Goal: Task Accomplishment & Management: Manage account settings

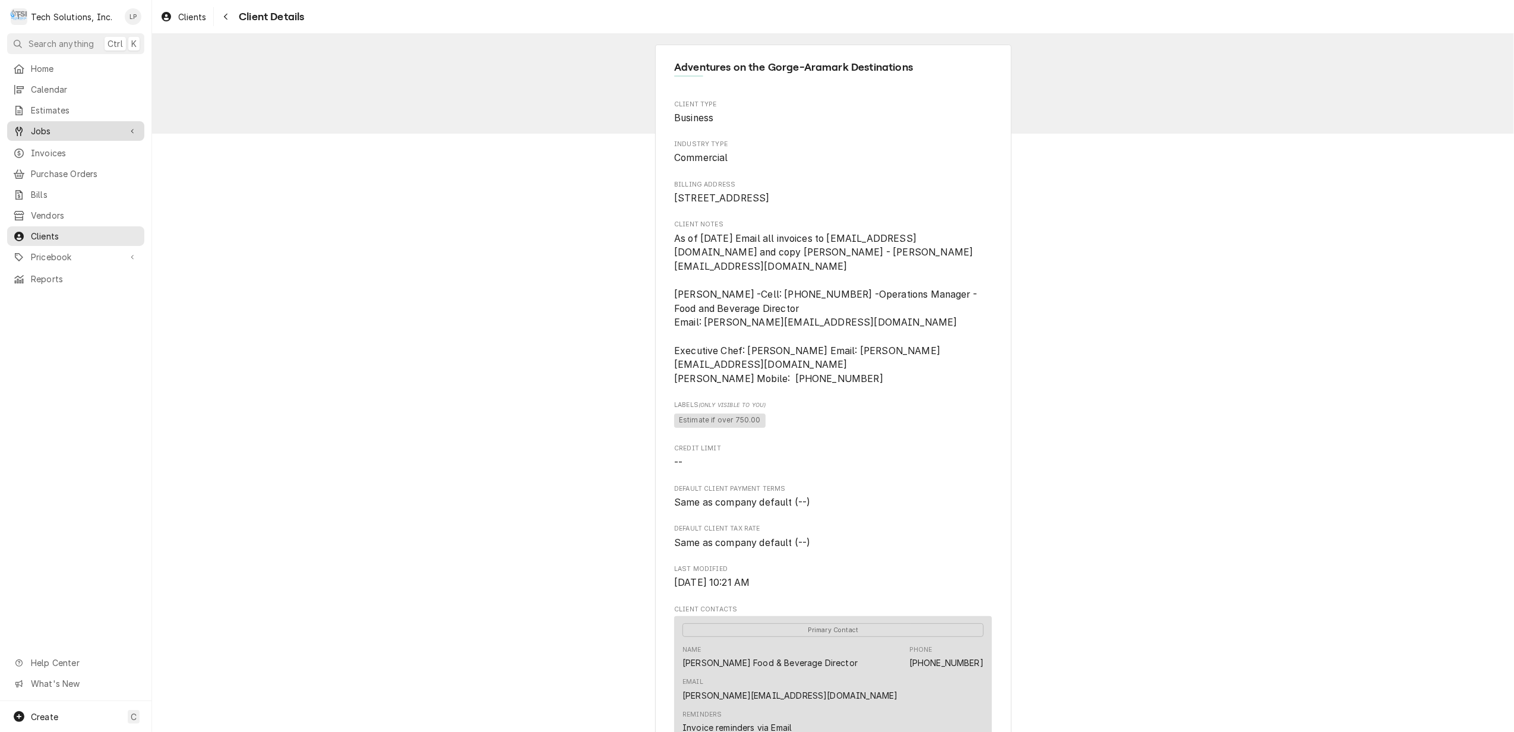
click at [36, 125] on span "Jobs" at bounding box center [76, 131] width 90 height 12
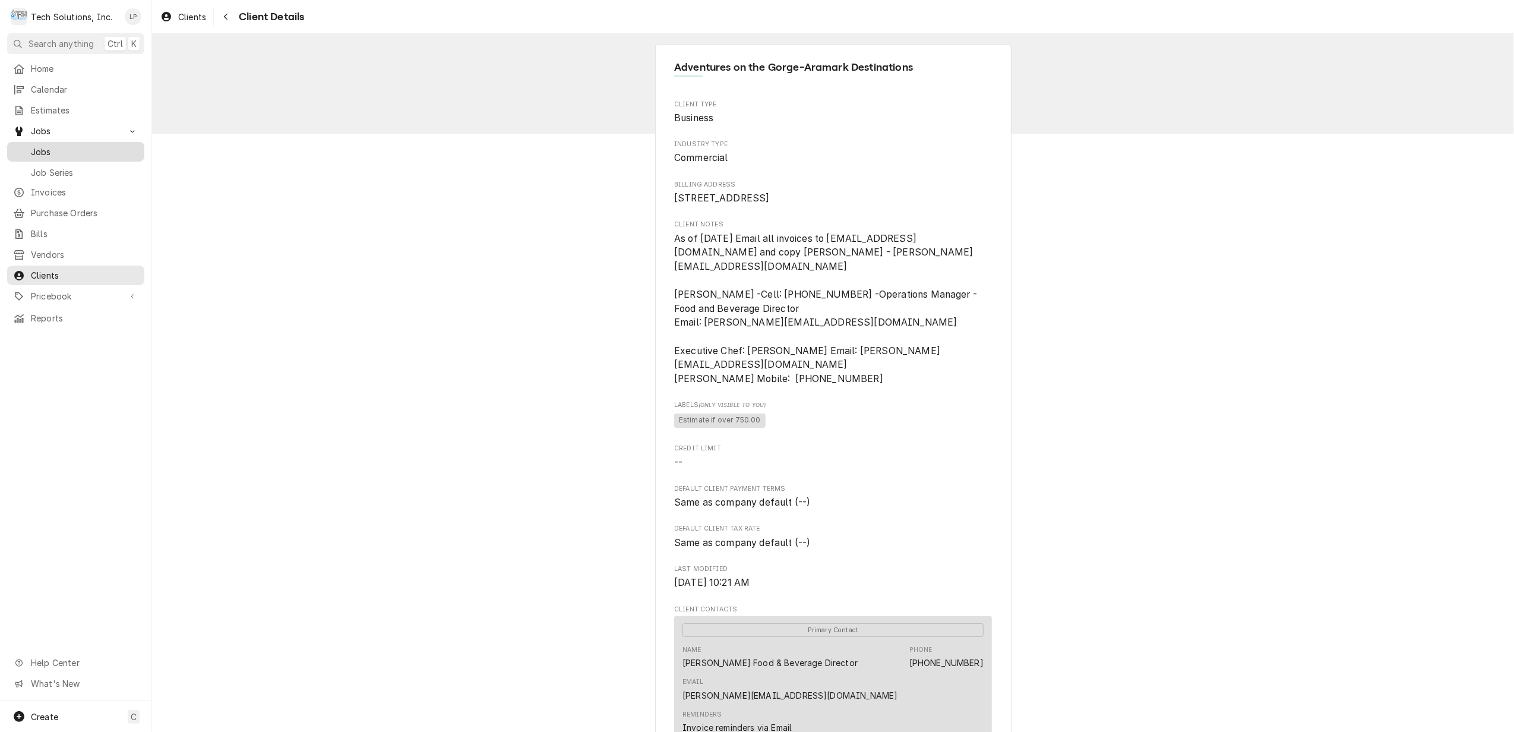
click at [39, 149] on span "Jobs" at bounding box center [85, 152] width 108 height 12
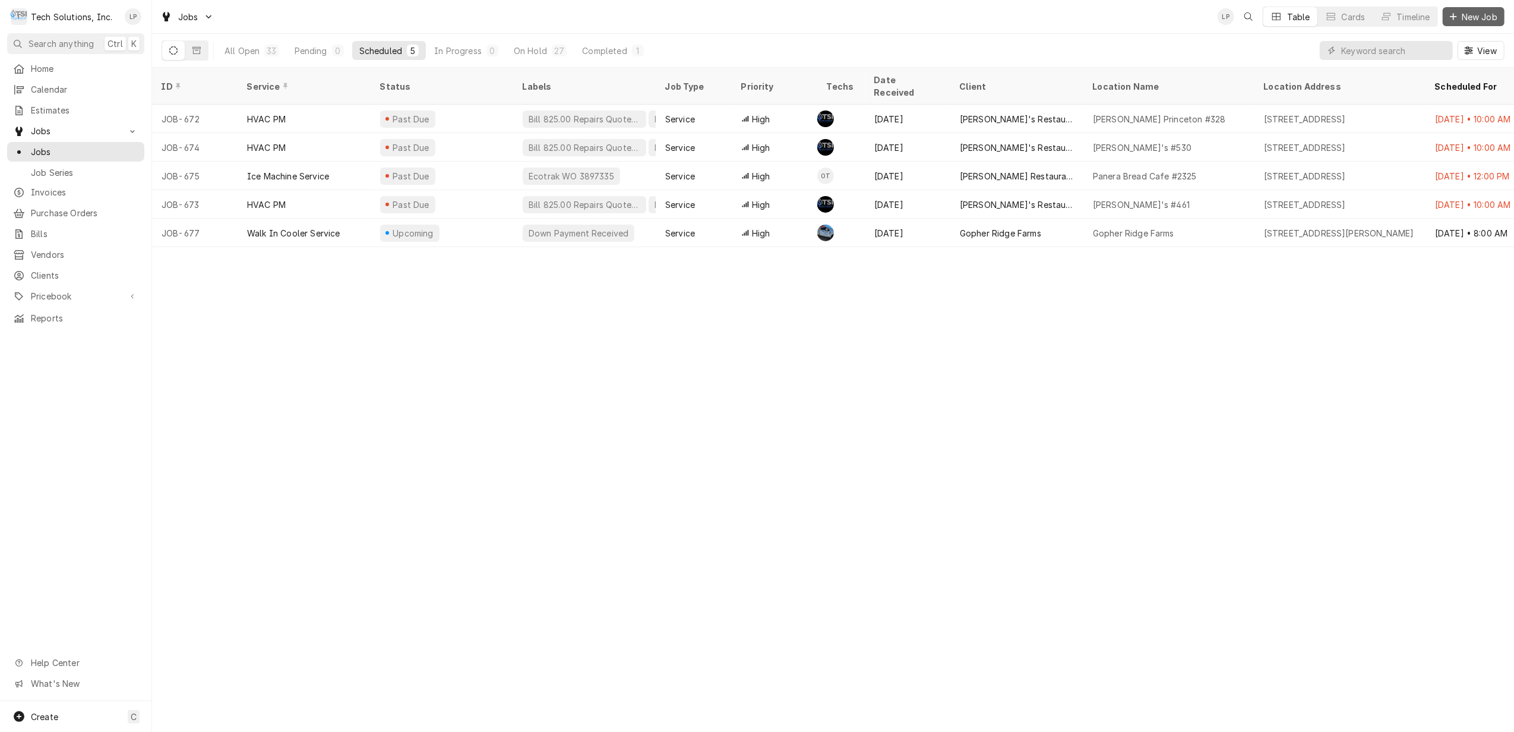
click at [1461, 17] on span "New Job" at bounding box center [1480, 17] width 40 height 12
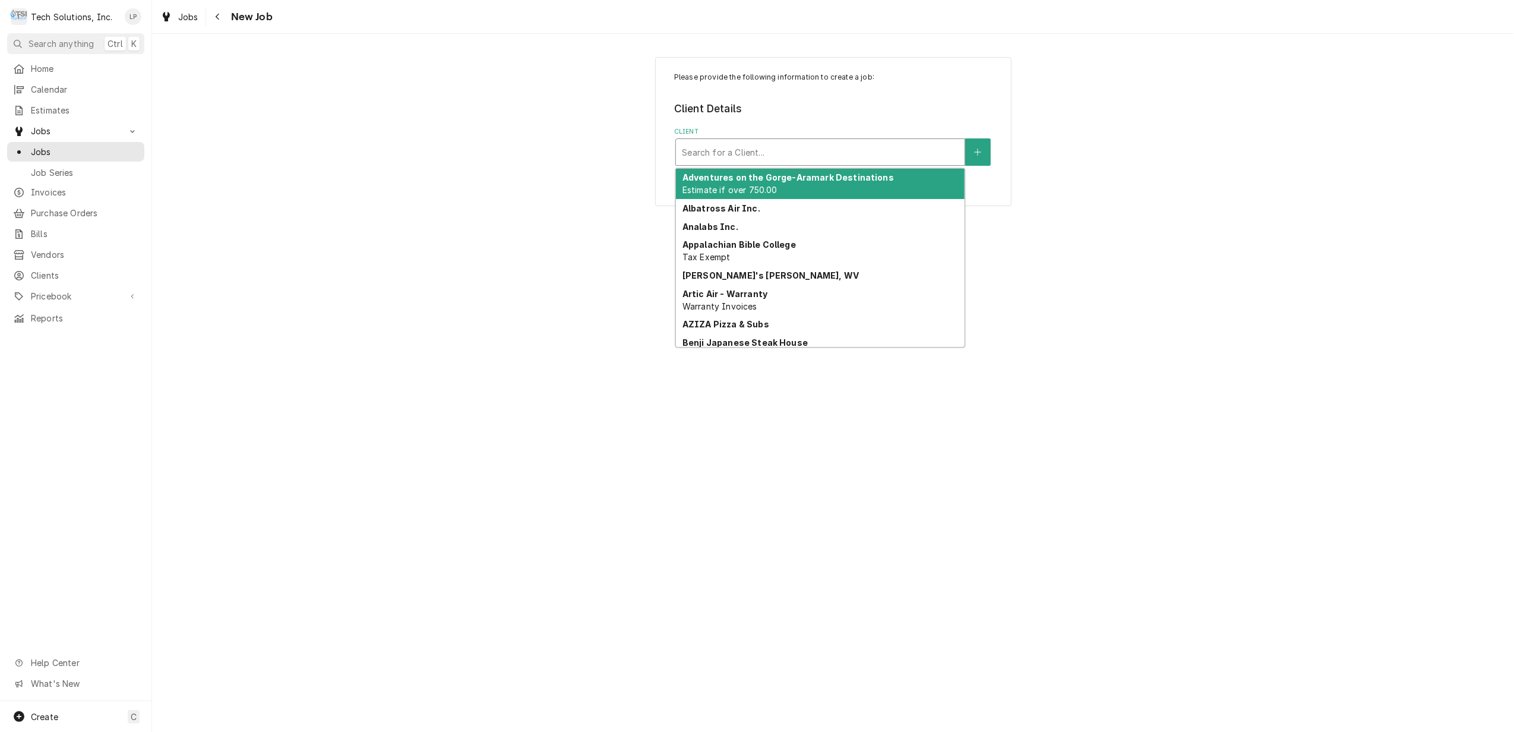
click at [837, 149] on div "Client" at bounding box center [820, 151] width 277 height 21
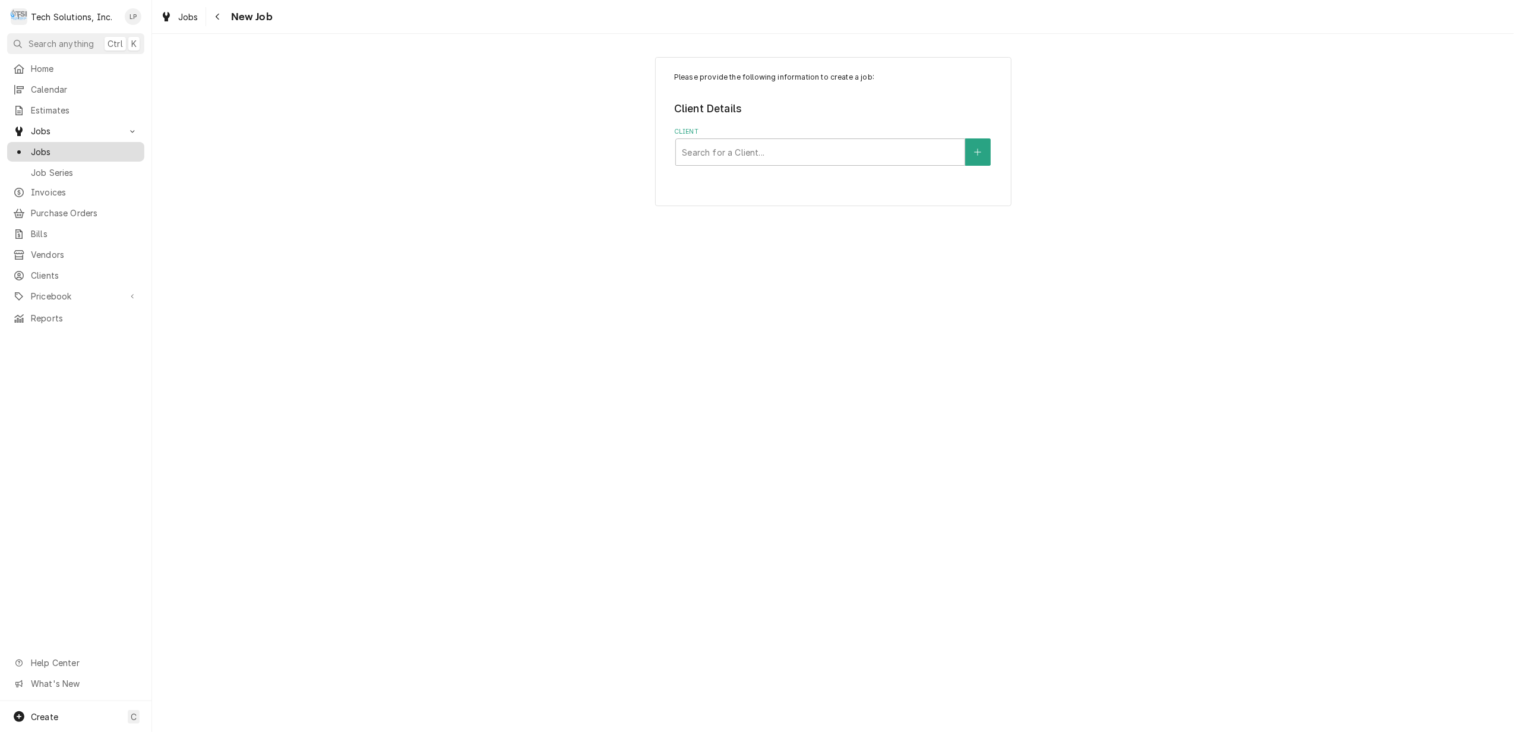
click at [43, 152] on span "Jobs" at bounding box center [85, 152] width 108 height 12
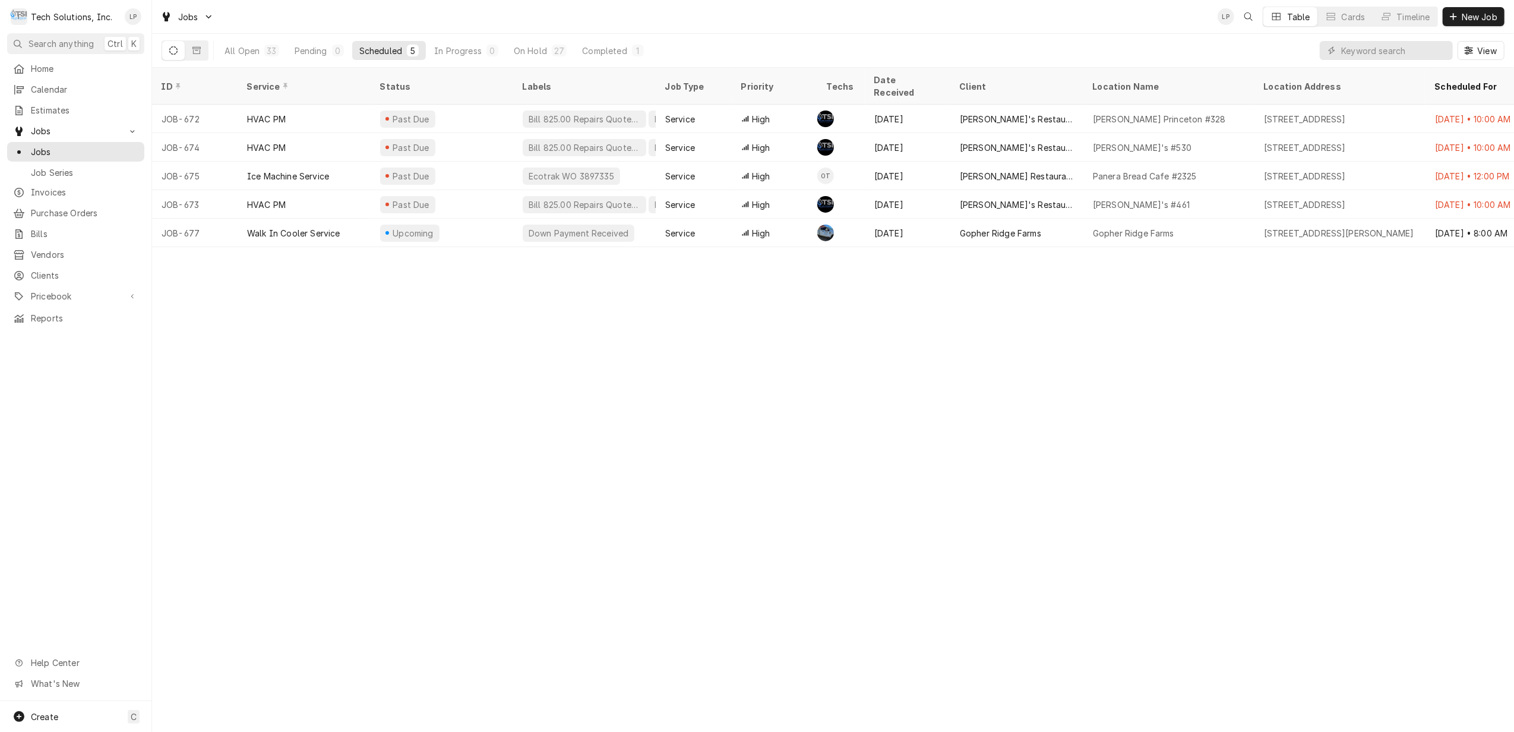
click at [386, 46] on div "Scheduled" at bounding box center [380, 51] width 43 height 12
click at [244, 49] on div "All Open" at bounding box center [242, 51] width 35 height 12
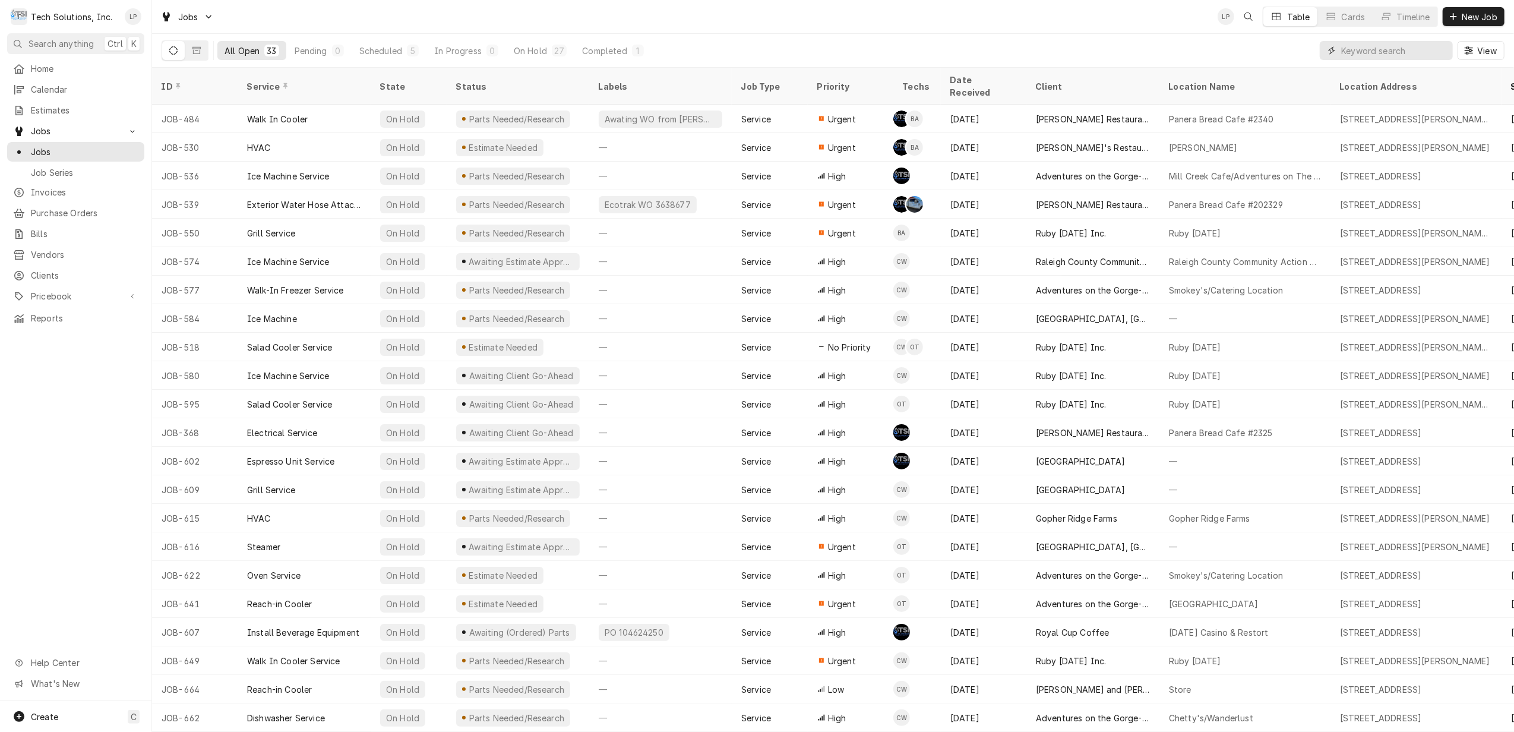
click at [1379, 53] on input "Dynamic Content Wrapper" at bounding box center [1394, 50] width 106 height 19
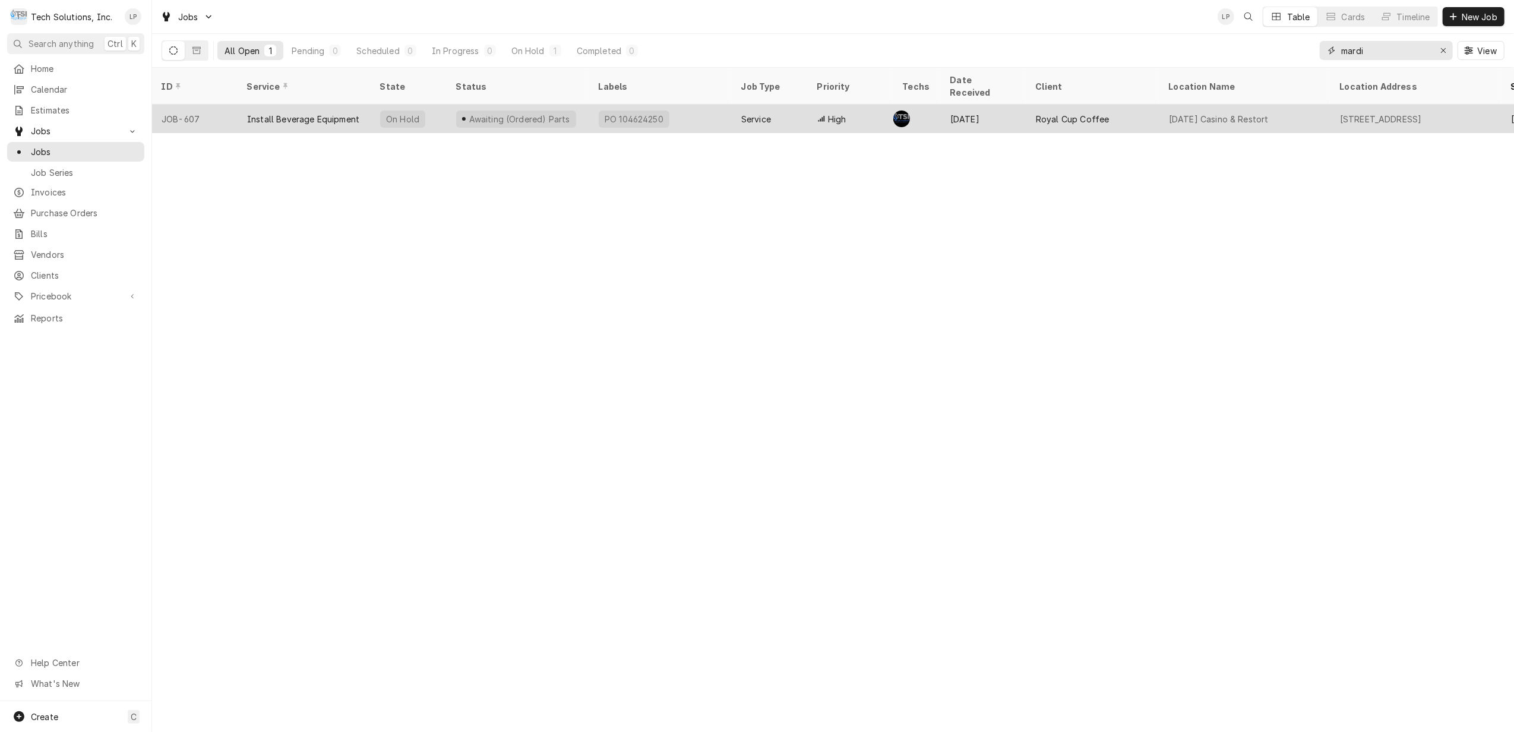
type input "mardi"
click at [585, 105] on div "Awaiting (Ordered) Parts" at bounding box center [518, 119] width 143 height 29
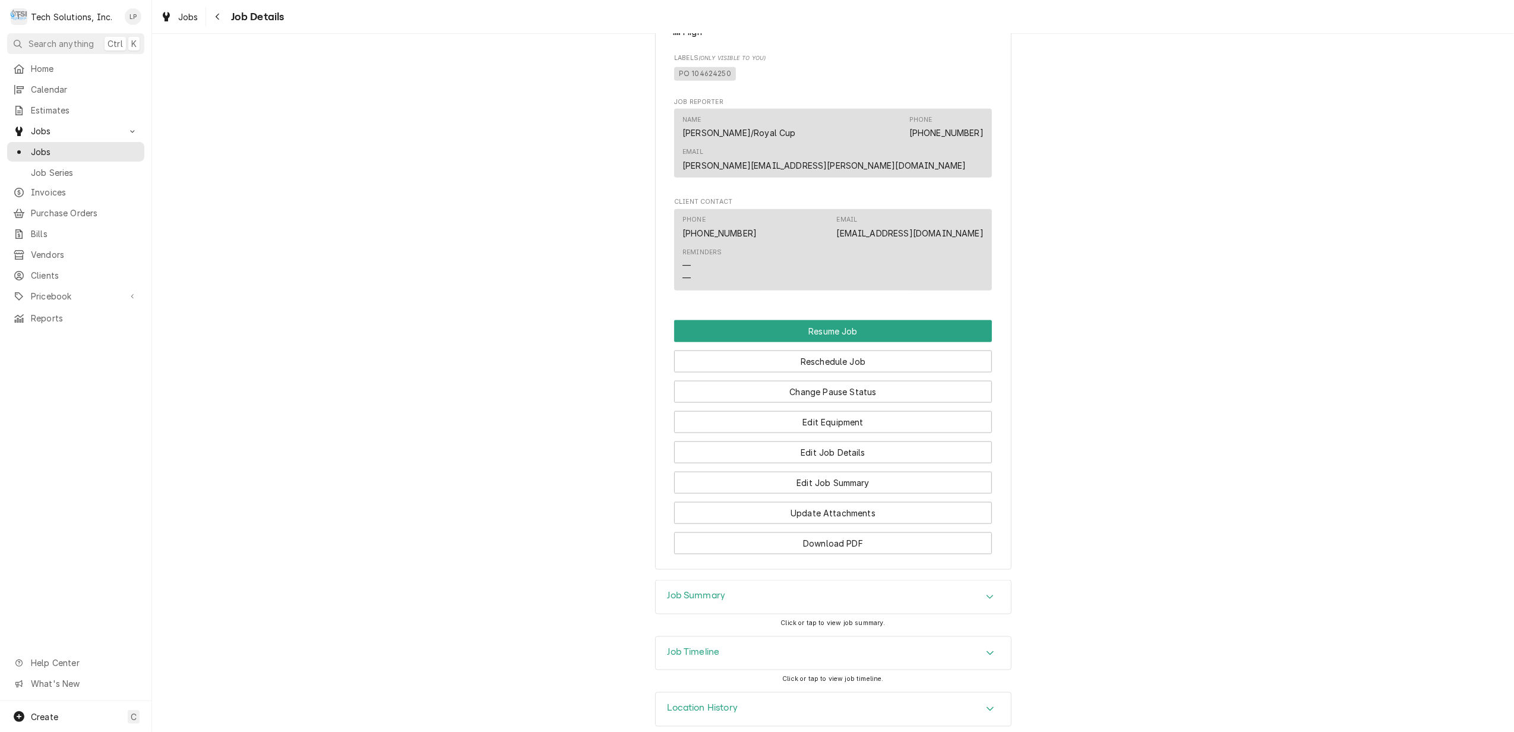
scroll to position [1431, 0]
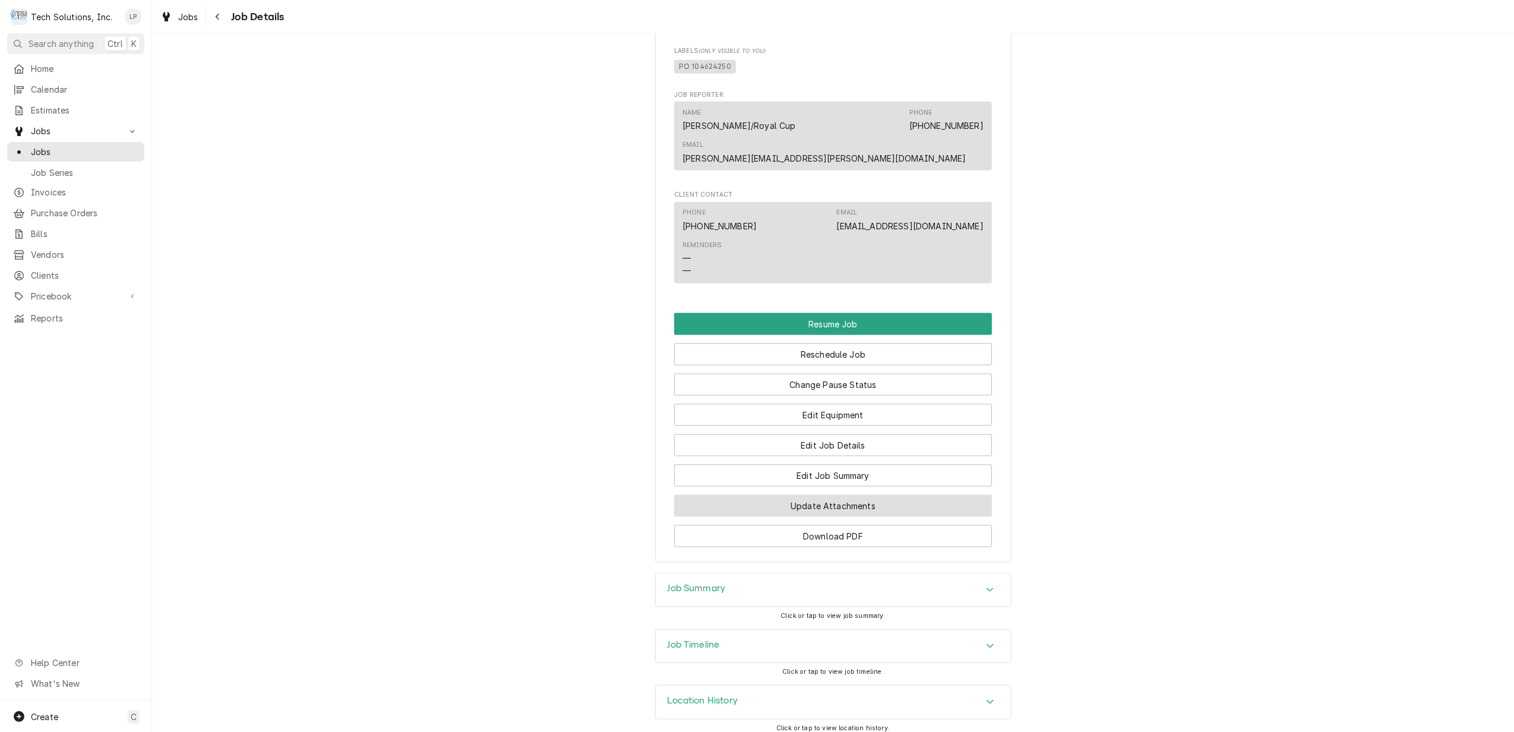
click at [867, 497] on button "Update Attachments" at bounding box center [833, 506] width 318 height 22
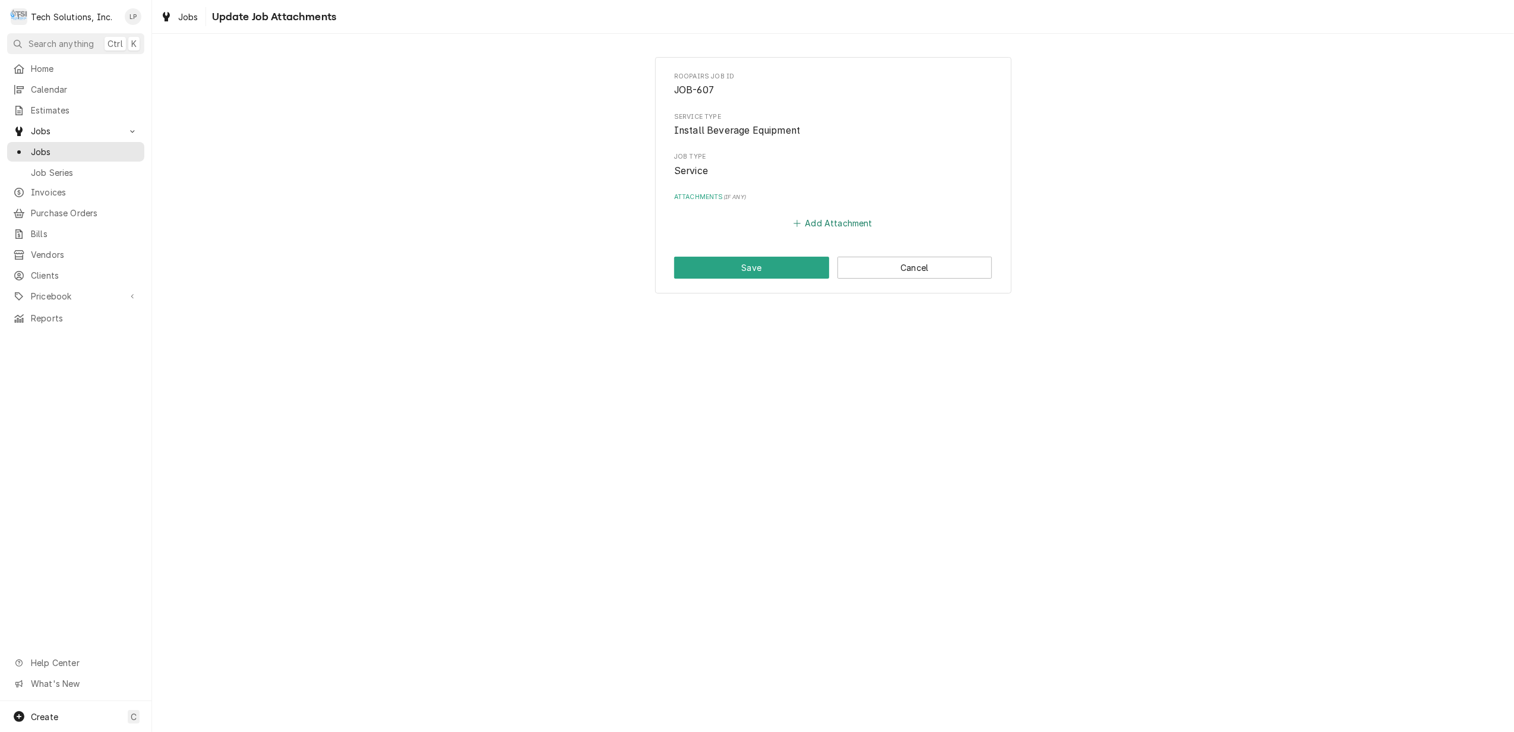
click at [841, 223] on button "Add Attachment" at bounding box center [833, 223] width 83 height 17
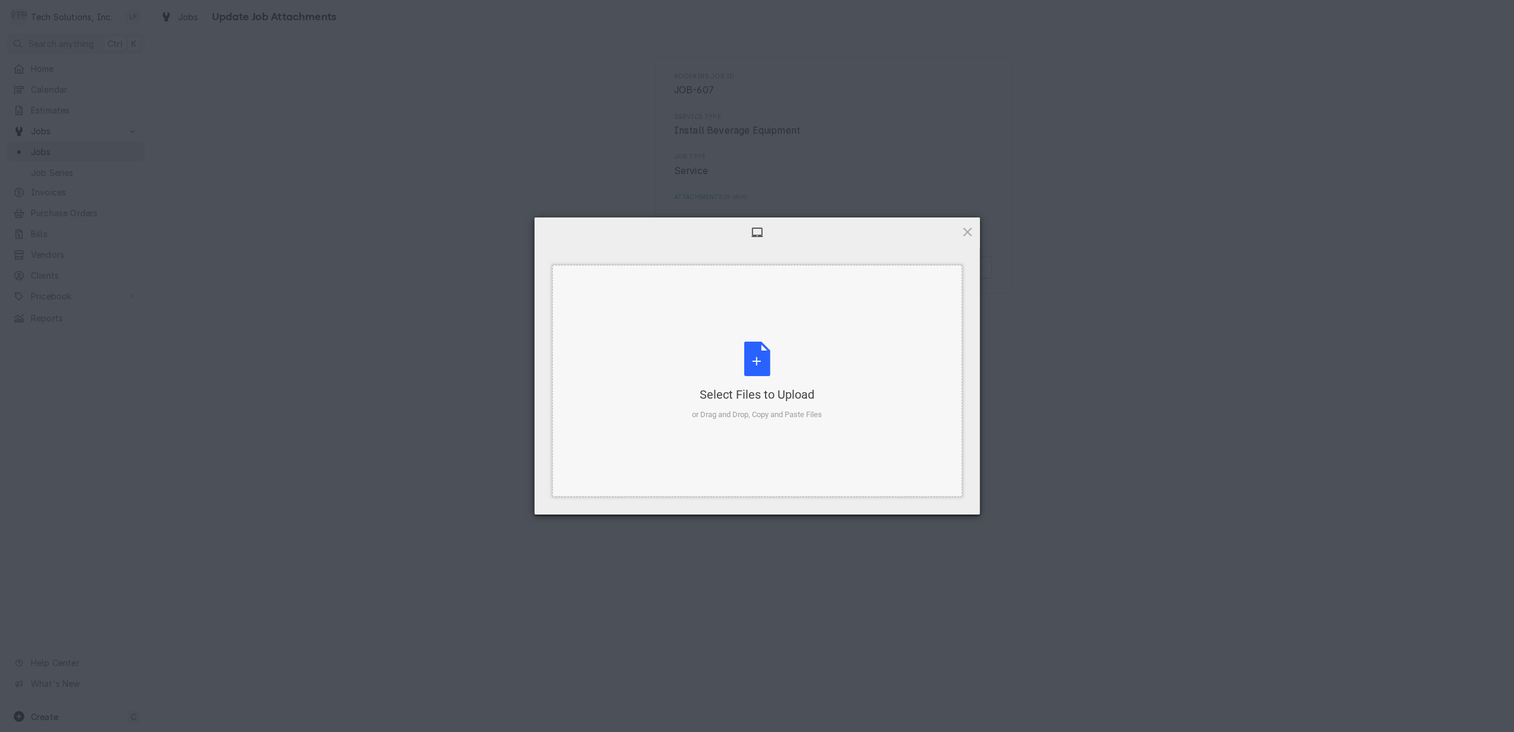
click at [759, 360] on div "Select Files to Upload or Drag and Drop, Copy and Paste Files" at bounding box center [757, 381] width 130 height 79
click at [754, 357] on div "Select Files to Upload or Drag and Drop, Copy and Paste Files" at bounding box center [757, 381] width 130 height 79
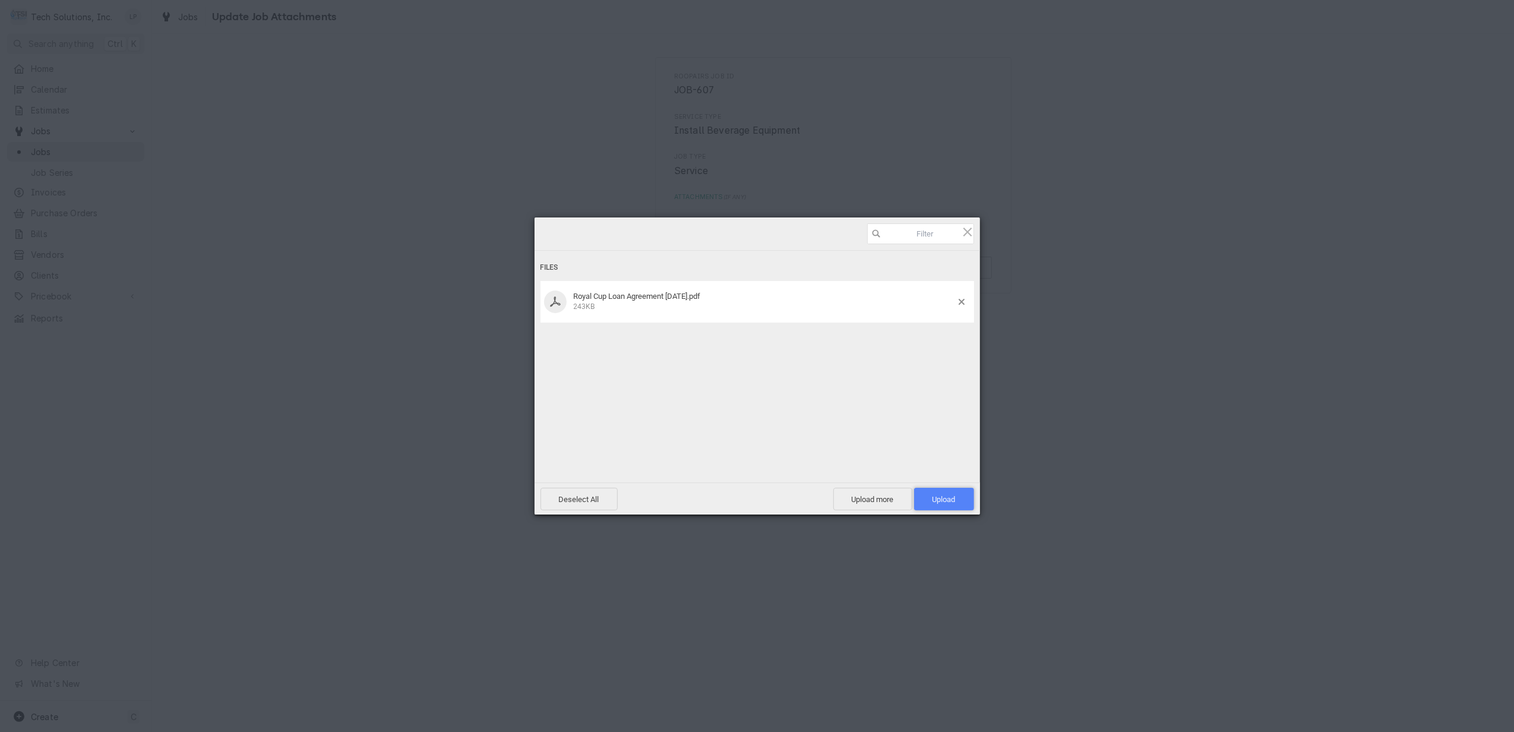
click at [937, 500] on span "Upload 1" at bounding box center [944, 499] width 23 height 9
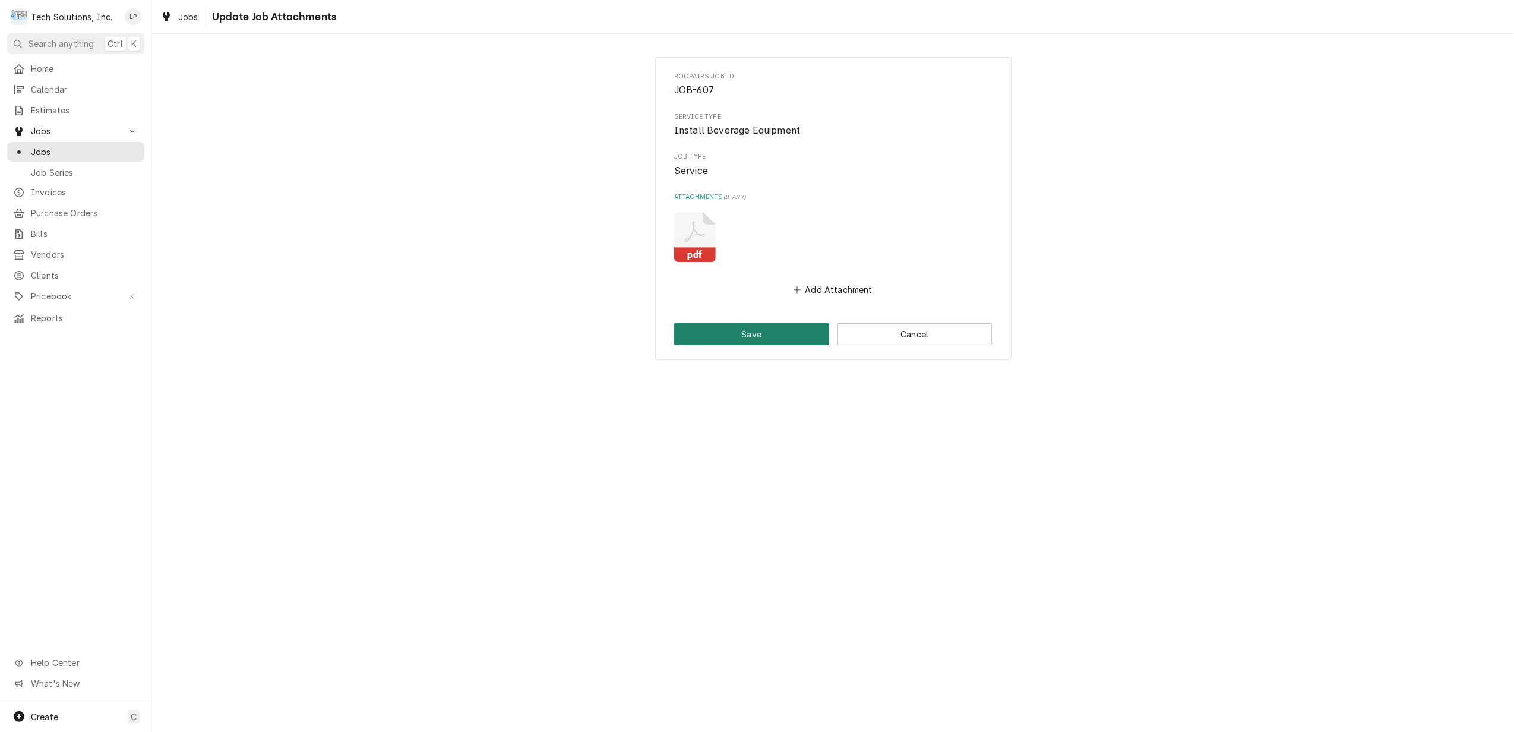
click at [773, 331] on button "Save" at bounding box center [751, 334] width 155 height 22
